Goal: Task Accomplishment & Management: Use online tool/utility

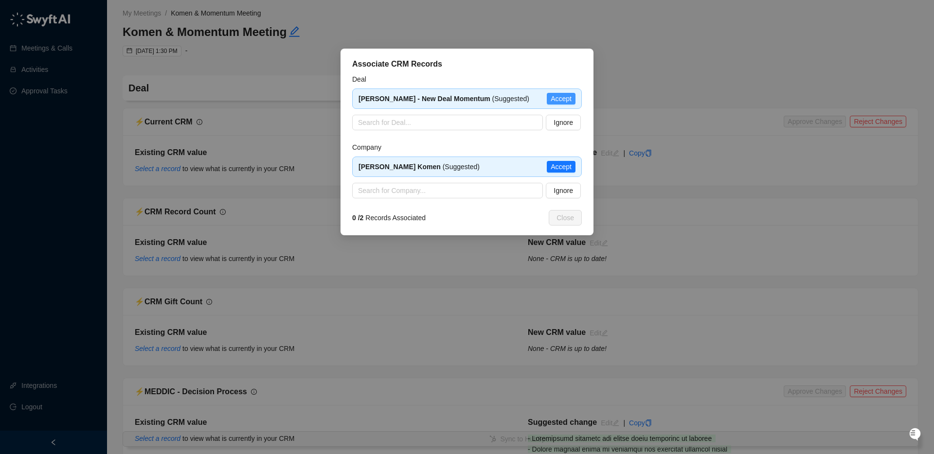
click at [563, 100] on span "Accept" at bounding box center [561, 98] width 21 height 11
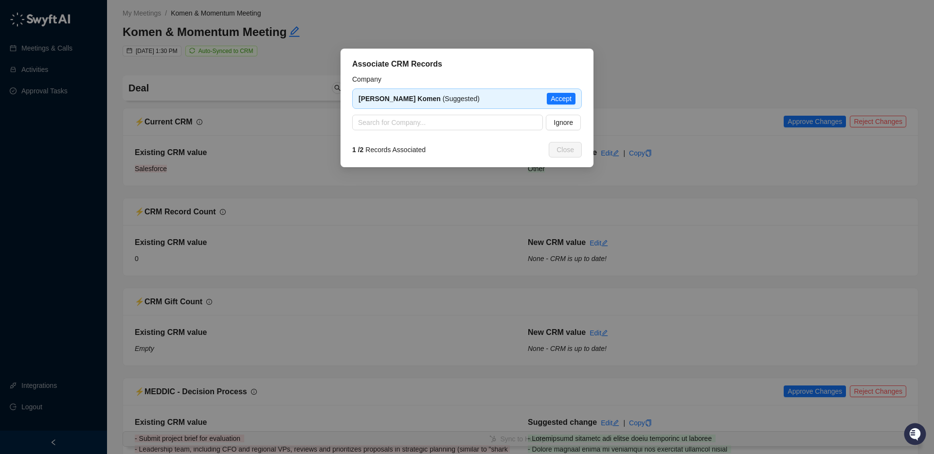
click at [560, 98] on span "Accept" at bounding box center [561, 98] width 21 height 11
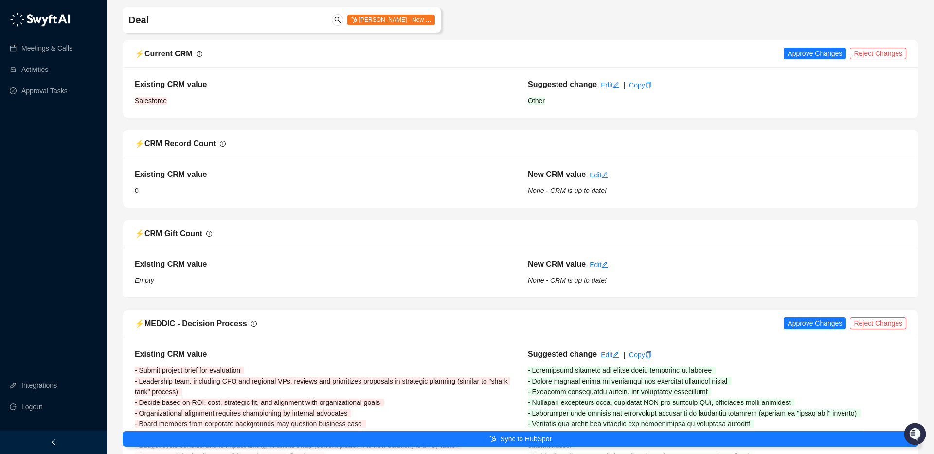
scroll to position [72, 0]
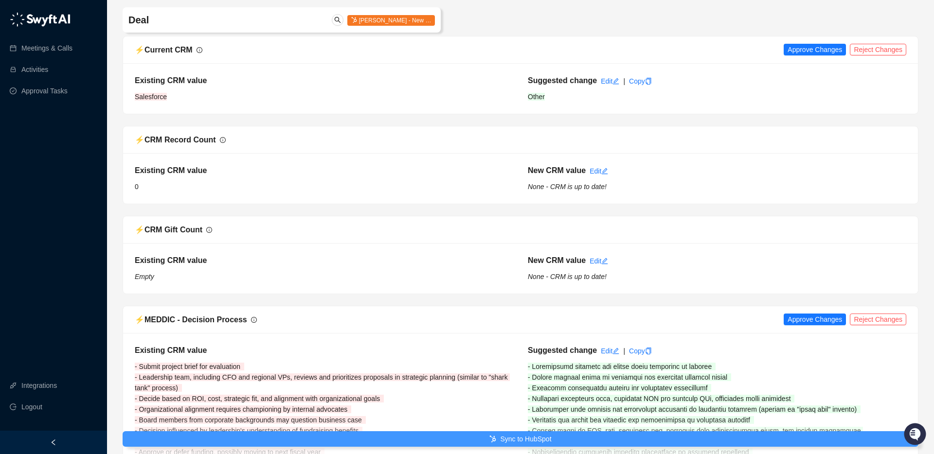
click at [496, 438] on button "Sync to HubSpot" at bounding box center [521, 439] width 796 height 16
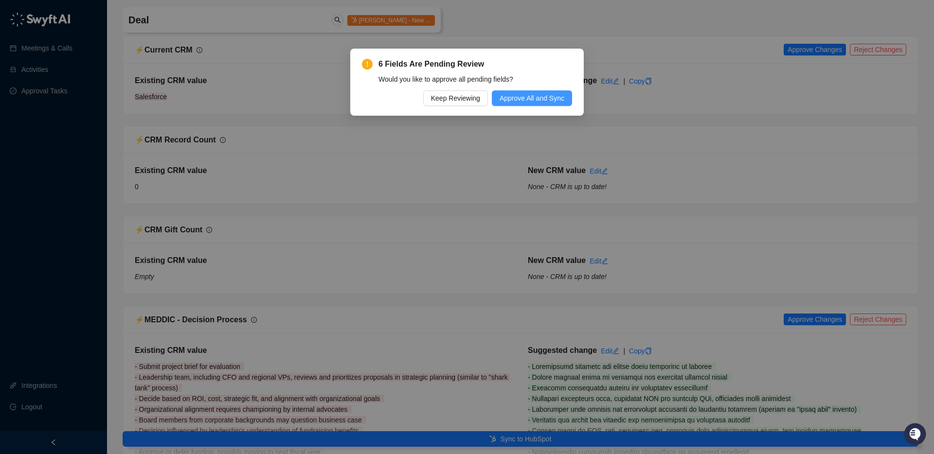
click at [542, 98] on span "Approve All and Sync" at bounding box center [532, 98] width 65 height 11
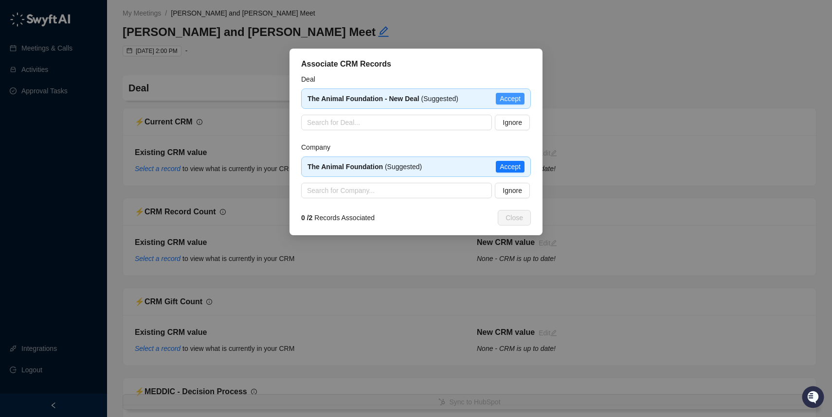
click at [506, 98] on span "Accept" at bounding box center [510, 98] width 21 height 11
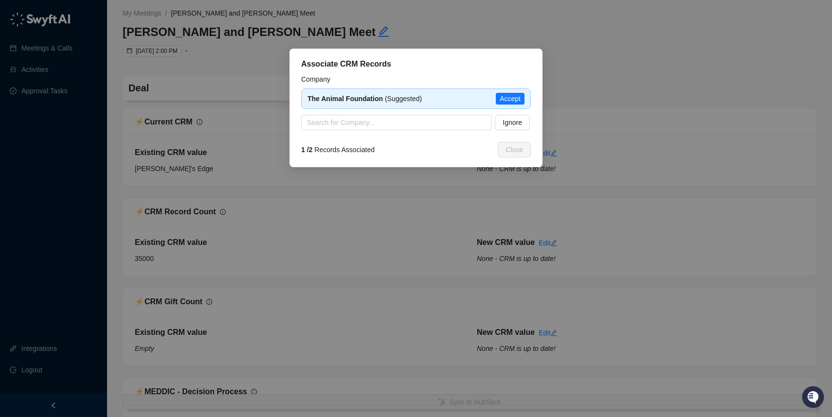
click at [506, 98] on span "Accept" at bounding box center [510, 98] width 21 height 11
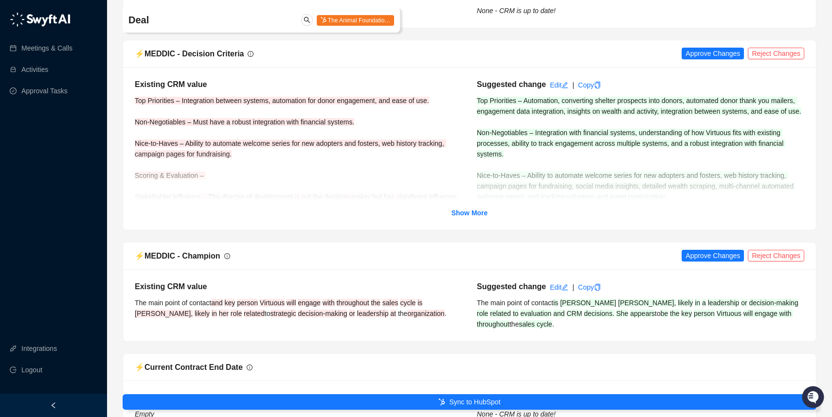
scroll to position [740, 0]
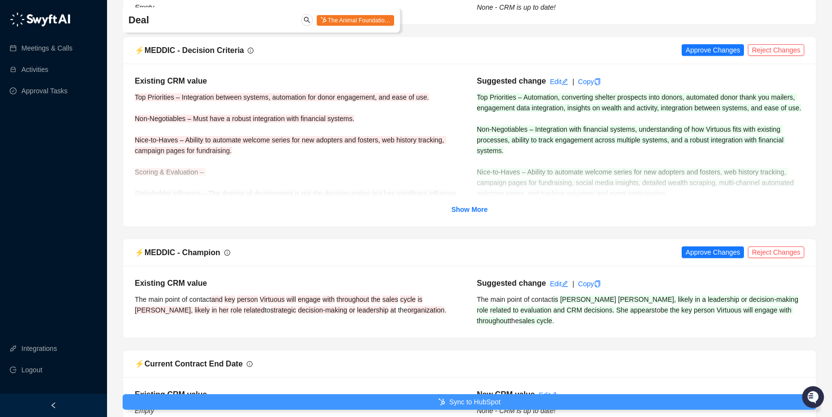
click at [421, 405] on button "Sync to HubSpot" at bounding box center [470, 402] width 694 height 16
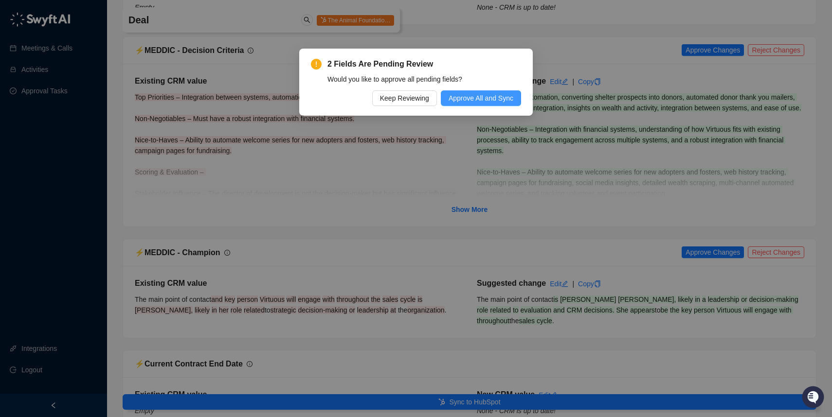
click at [480, 101] on span "Approve All and Sync" at bounding box center [480, 98] width 65 height 11
